Goal: Information Seeking & Learning: Learn about a topic

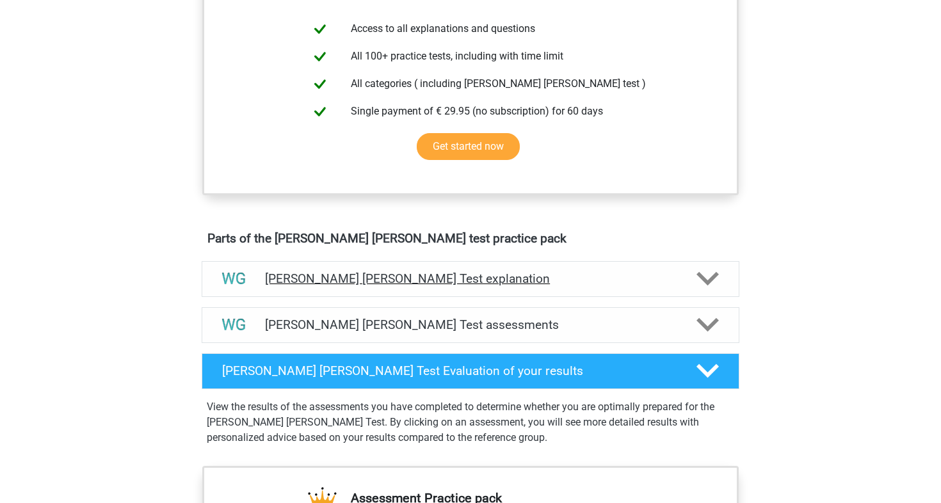
scroll to position [513, 0]
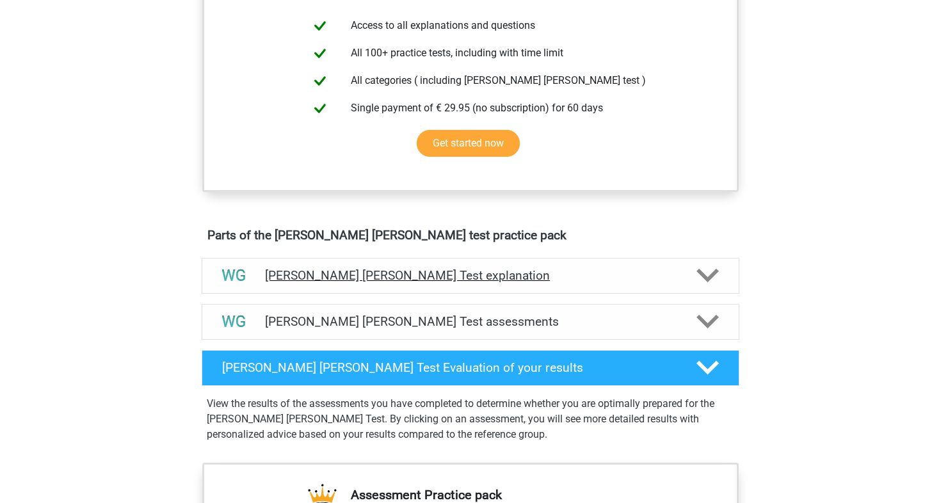
click at [545, 266] on div "[PERSON_NAME] [PERSON_NAME] Test explanation" at bounding box center [471, 276] width 538 height 36
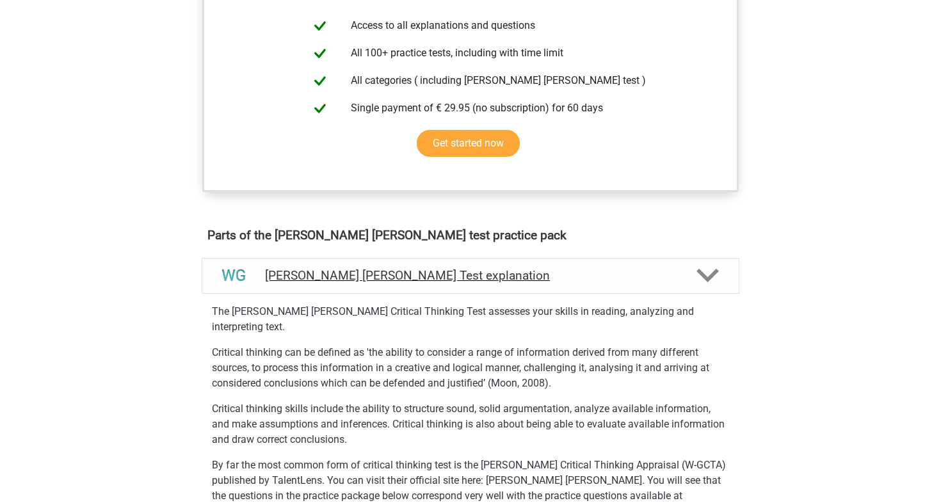
click at [545, 266] on div "[PERSON_NAME] [PERSON_NAME] Test explanation" at bounding box center [471, 276] width 538 height 36
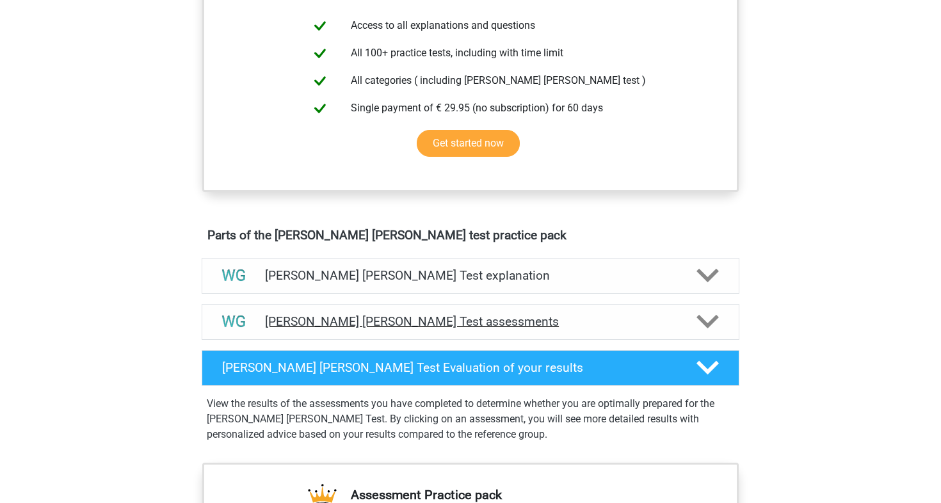
click at [460, 317] on h4 "[PERSON_NAME] [PERSON_NAME] Test assessments" at bounding box center [470, 321] width 411 height 15
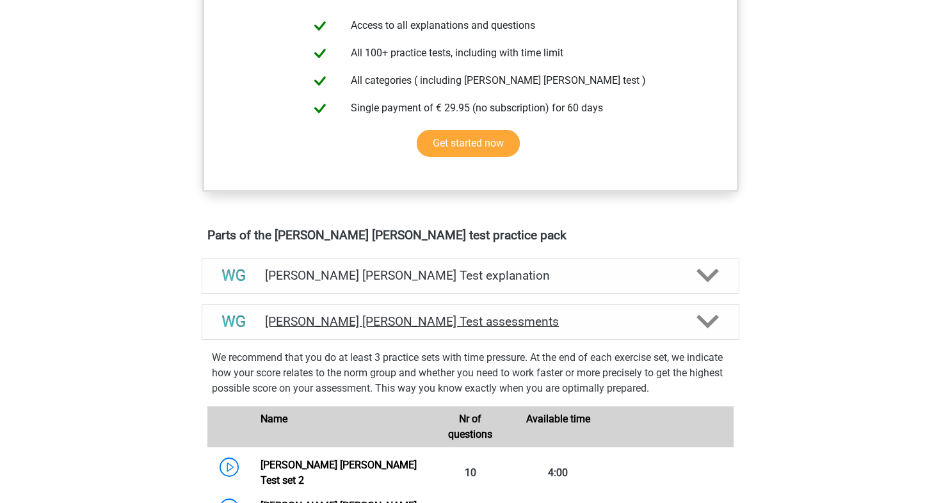
click at [460, 317] on h4 "[PERSON_NAME] [PERSON_NAME] Test assessments" at bounding box center [470, 321] width 411 height 15
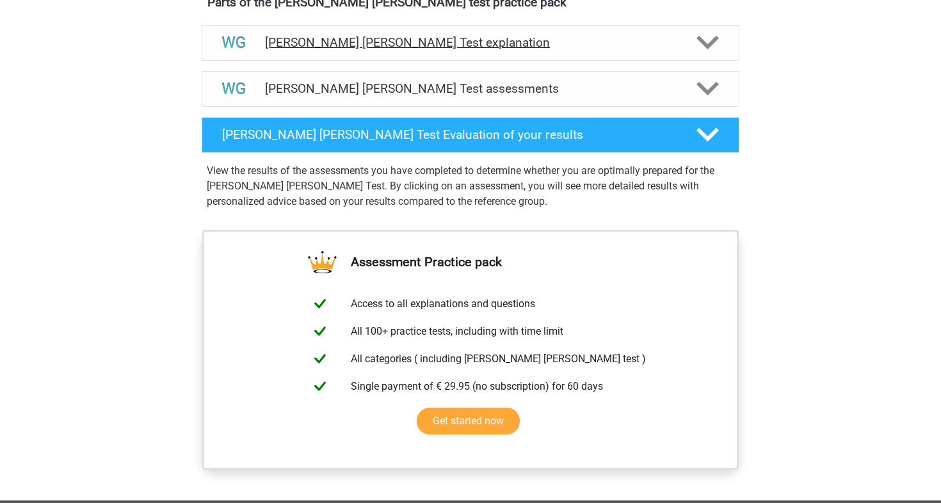
scroll to position [761, 0]
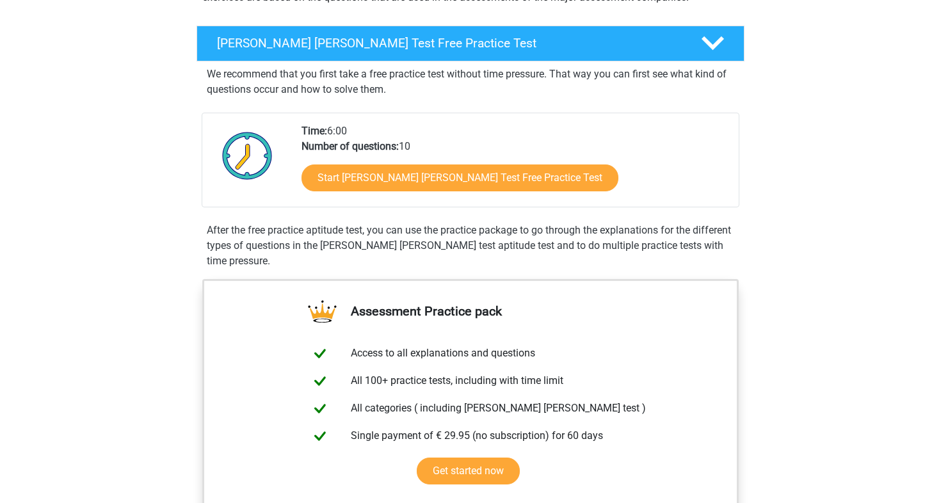
scroll to position [199, 0]
